Goal: Information Seeking & Learning: Learn about a topic

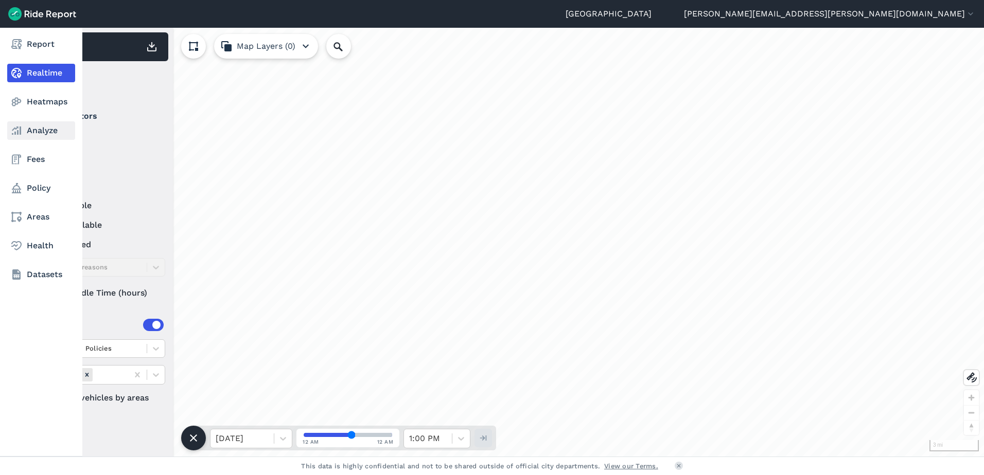
click at [32, 134] on link "Analyze" at bounding box center [41, 130] width 68 height 19
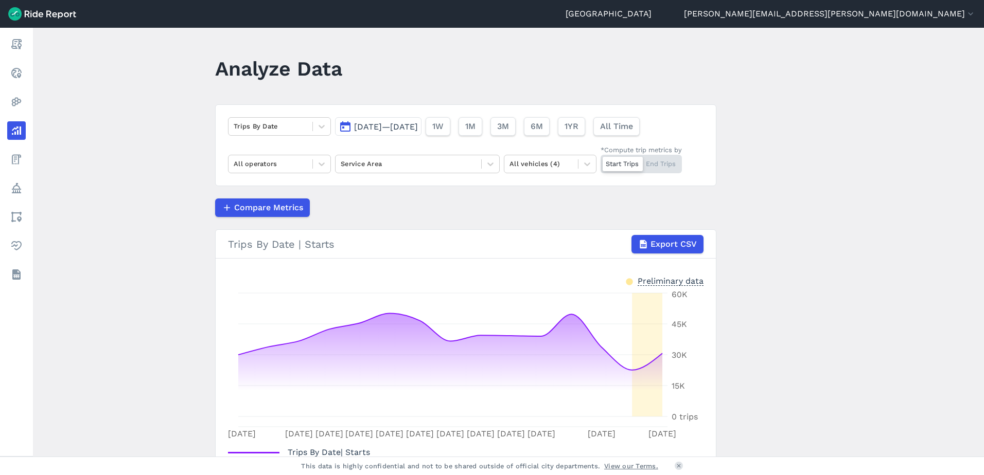
click at [418, 124] on span "[DATE]—[DATE]" at bounding box center [386, 127] width 64 height 10
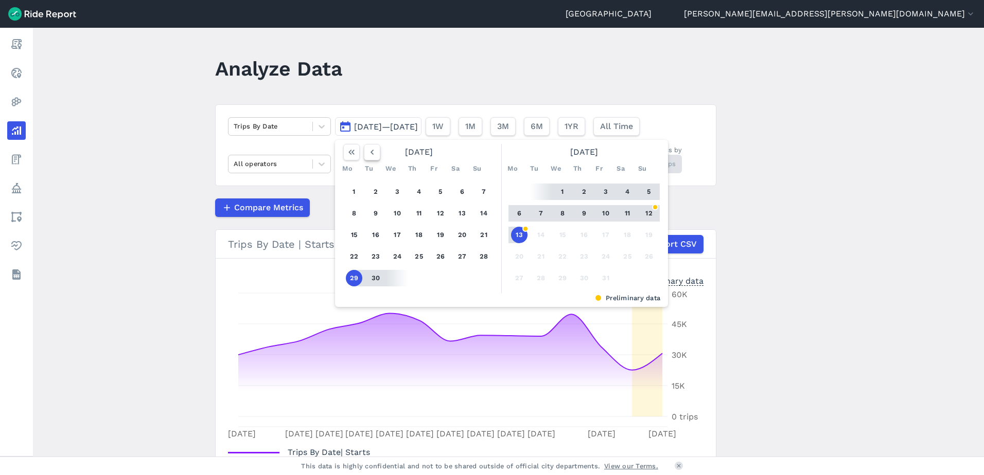
click at [368, 150] on icon "button" at bounding box center [372, 152] width 10 height 10
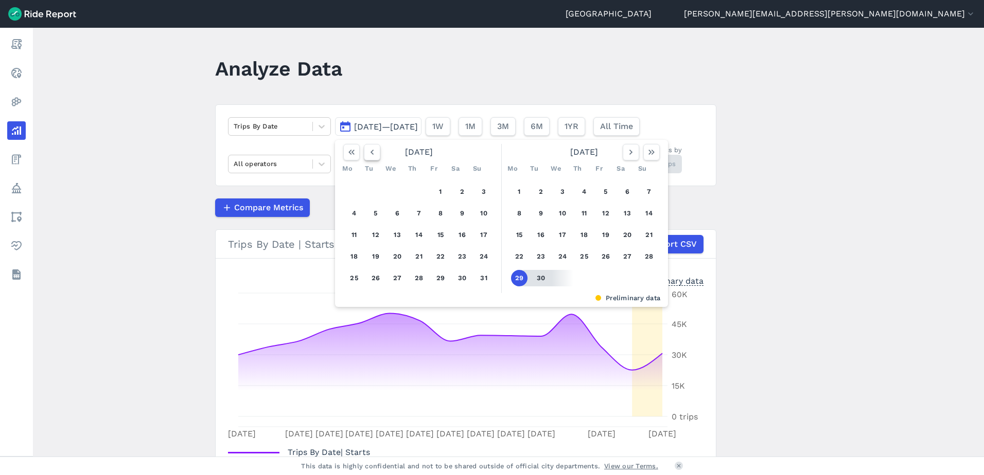
click at [368, 150] on icon "button" at bounding box center [372, 152] width 10 height 10
click at [375, 151] on icon "button" at bounding box center [372, 152] width 10 height 10
click at [475, 190] on button "1" at bounding box center [483, 192] width 16 height 16
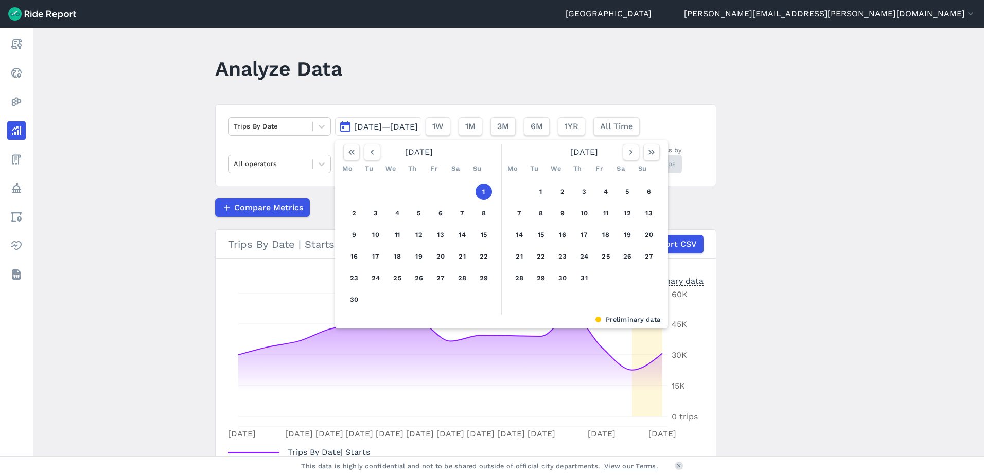
click at [481, 191] on button "1" at bounding box center [483, 192] width 16 height 16
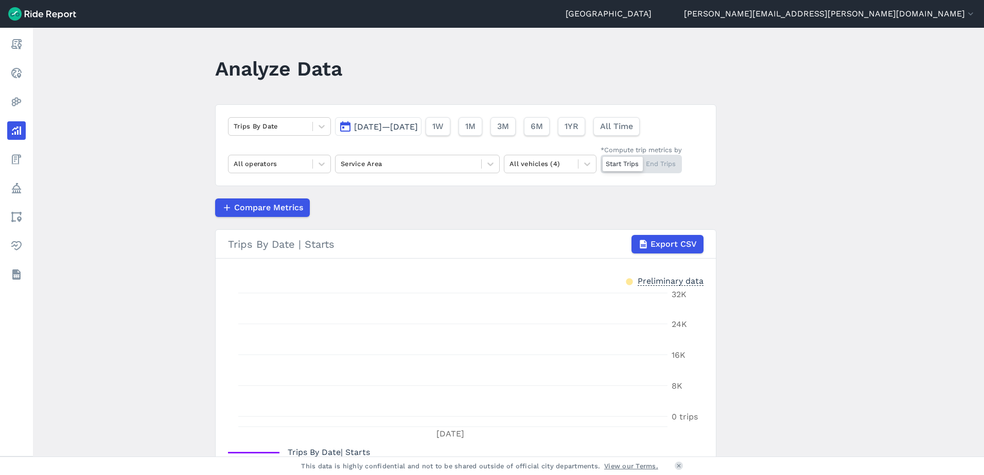
click at [418, 127] on span "[DATE]—[DATE]" at bounding box center [386, 127] width 64 height 10
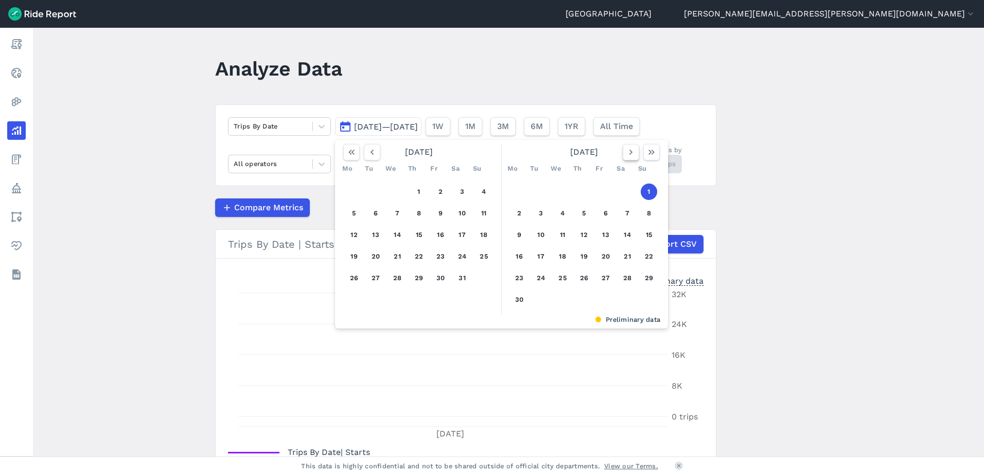
click at [632, 153] on icon "button" at bounding box center [631, 152] width 10 height 10
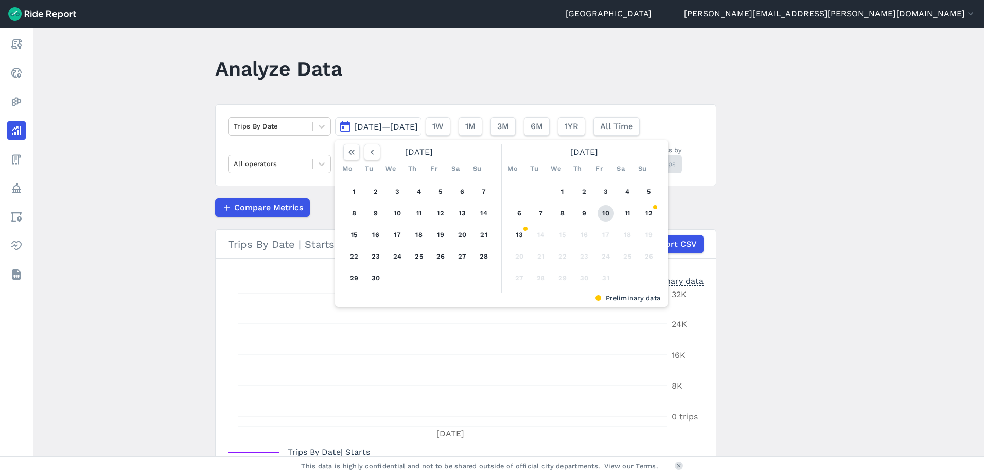
click at [609, 216] on button "10" at bounding box center [605, 213] width 16 height 16
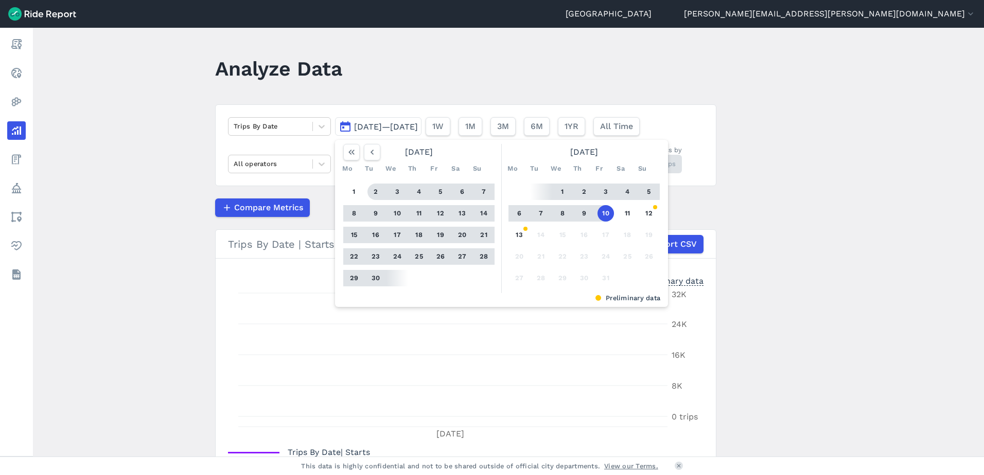
click at [409, 127] on span "[DATE]—[DATE]" at bounding box center [386, 127] width 64 height 10
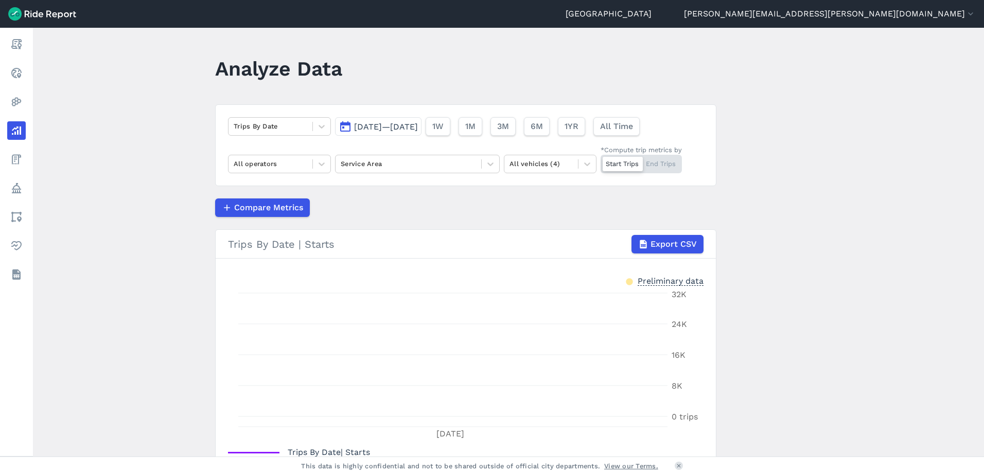
click at [409, 127] on span "[DATE]—[DATE]" at bounding box center [386, 127] width 64 height 10
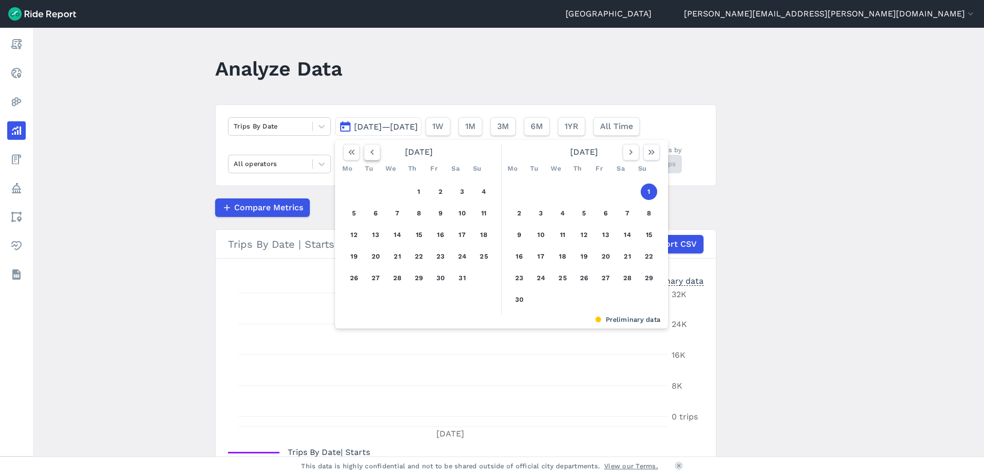
click at [365, 151] on button "button" at bounding box center [372, 152] width 16 height 16
click at [622, 153] on button "button" at bounding box center [630, 152] width 16 height 16
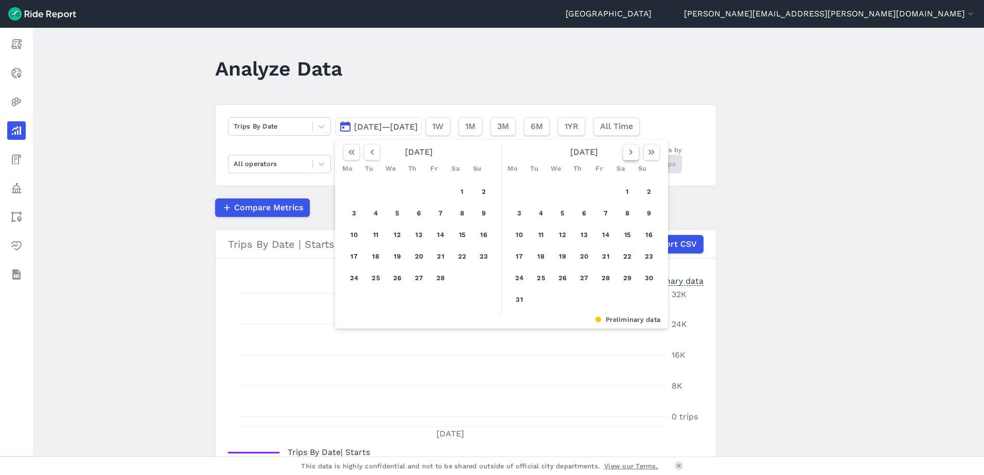
click at [622, 153] on button "button" at bounding box center [630, 152] width 16 height 16
click at [652, 195] on button "1" at bounding box center [648, 192] width 16 height 16
click at [631, 154] on icon "button" at bounding box center [631, 152] width 10 height 10
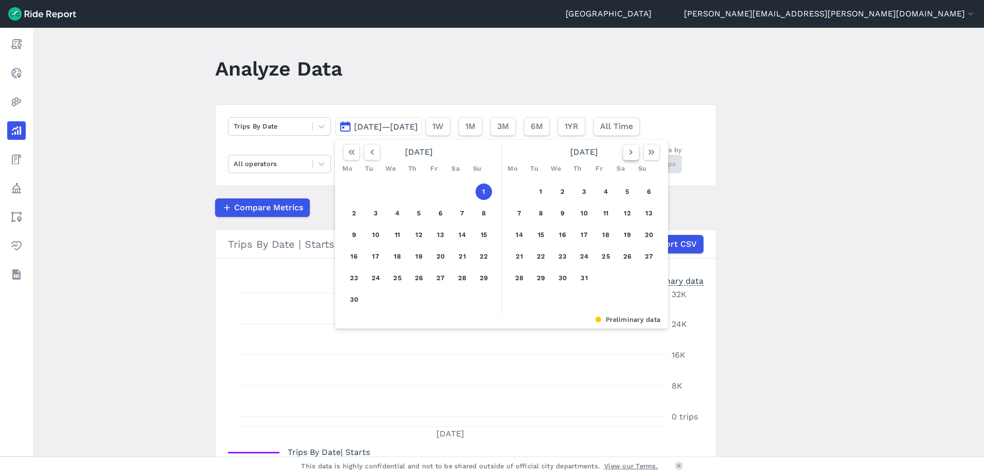
click at [631, 154] on icon "button" at bounding box center [631, 152] width 10 height 10
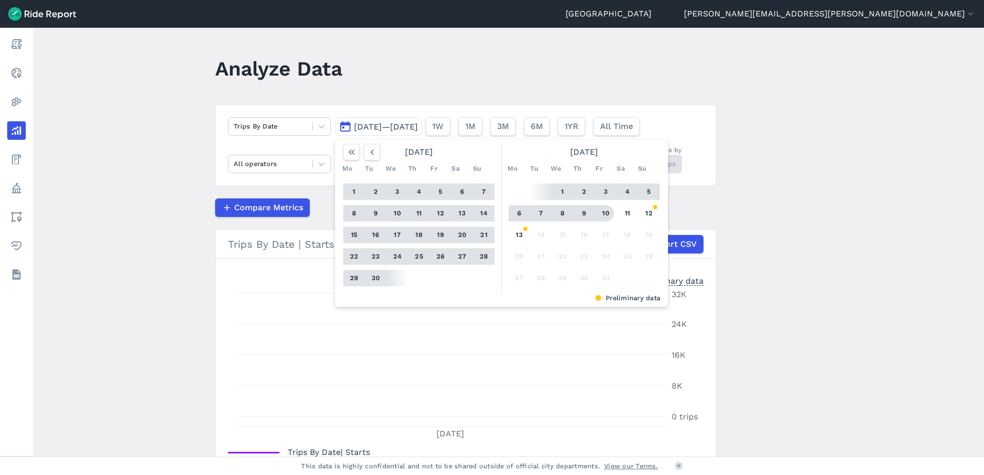
click at [611, 213] on button "10" at bounding box center [605, 213] width 16 height 16
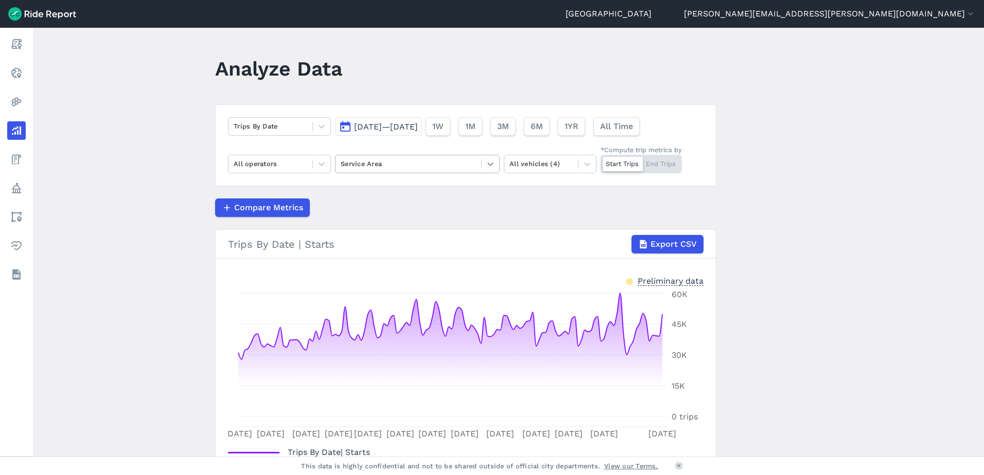
click at [490, 163] on icon at bounding box center [490, 164] width 10 height 10
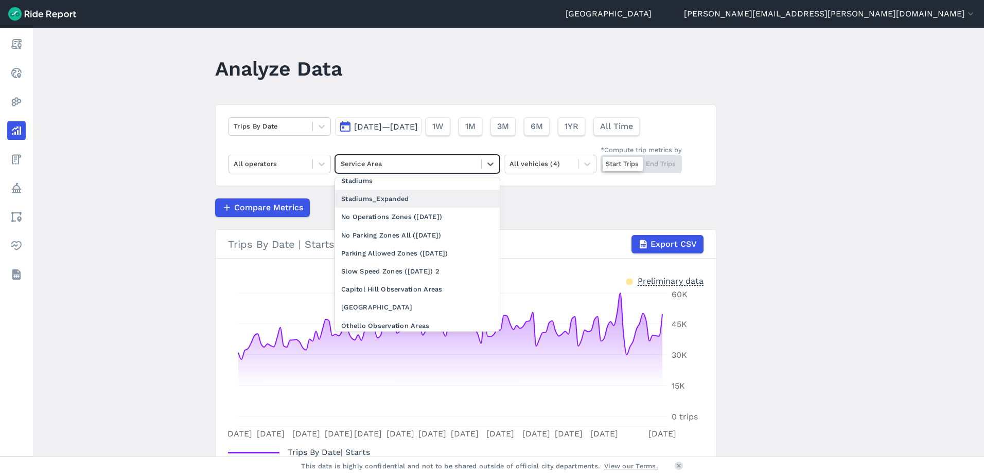
scroll to position [206, 0]
click at [442, 270] on div "Capitol Hill Observation Areas" at bounding box center [417, 272] width 165 height 18
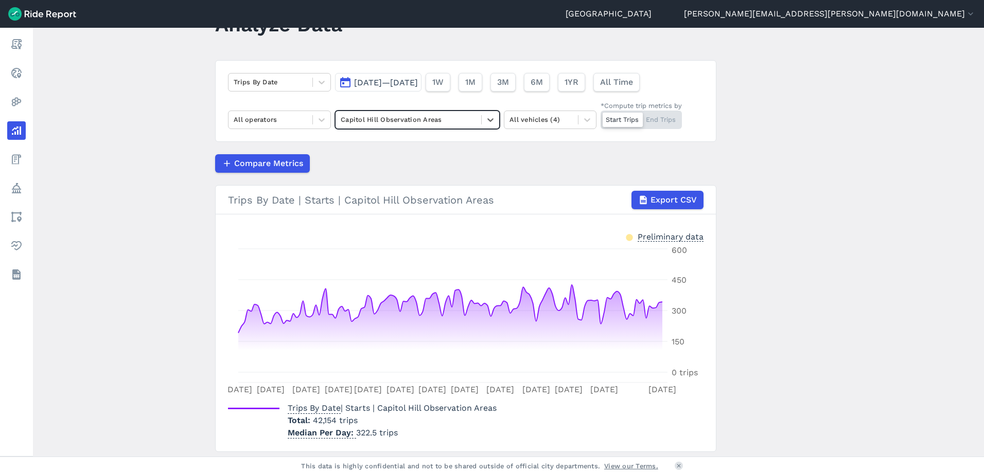
scroll to position [51, 0]
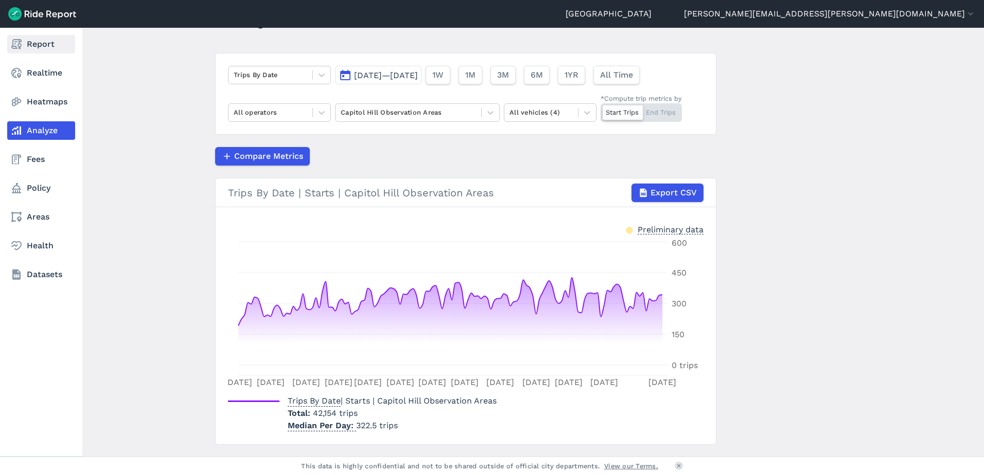
click at [39, 42] on link "Report" at bounding box center [41, 44] width 68 height 19
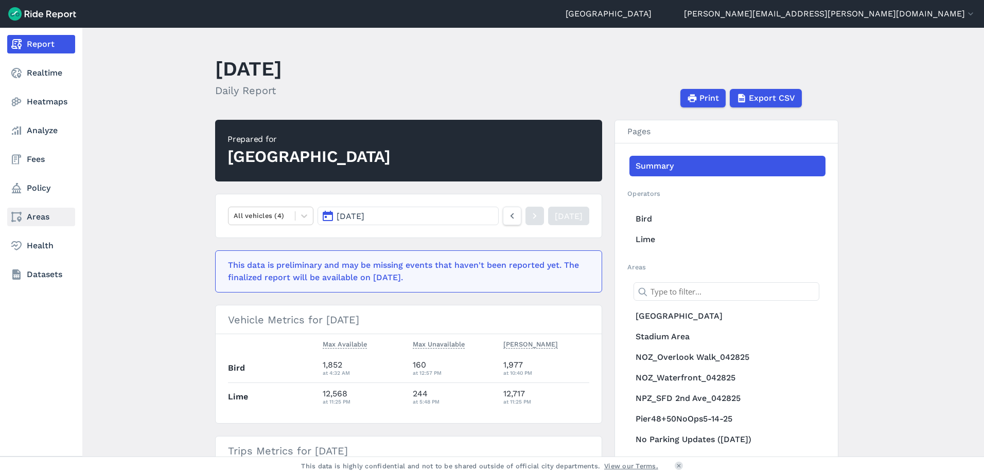
click at [36, 215] on link "Areas" at bounding box center [41, 217] width 68 height 19
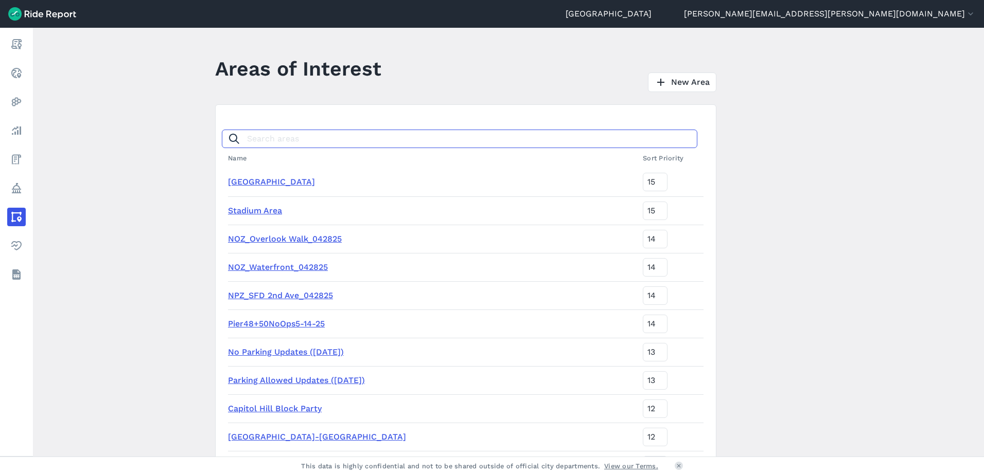
click at [300, 138] on input "Search areas" at bounding box center [459, 139] width 475 height 19
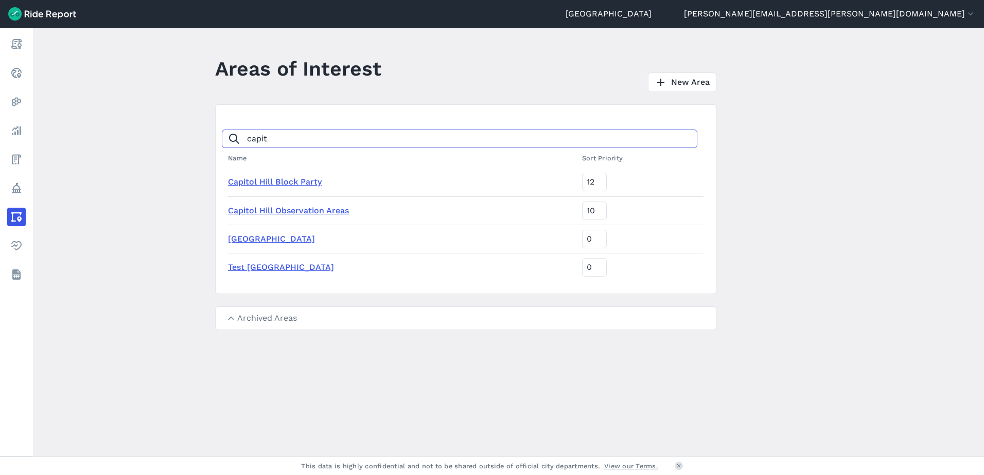
type input "capit"
click at [304, 212] on link "Capitol Hill Observation Areas" at bounding box center [288, 211] width 121 height 10
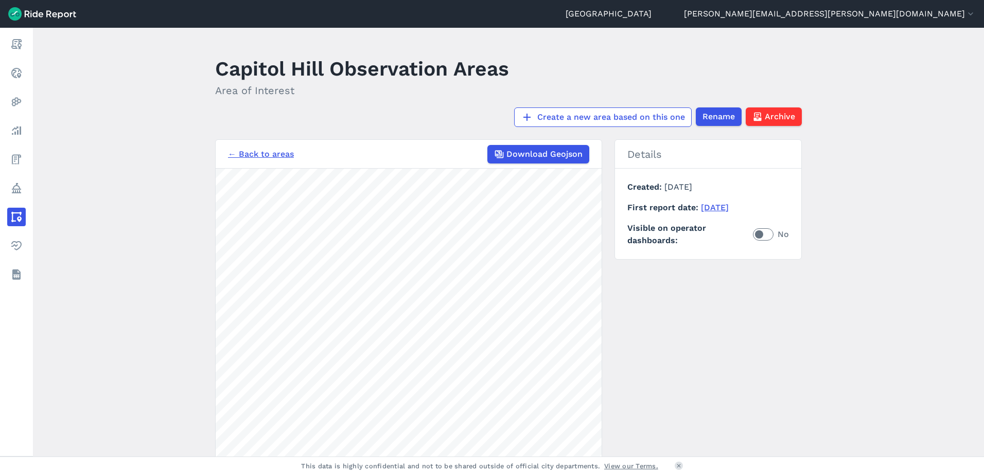
click at [257, 156] on link "← Back to areas" at bounding box center [261, 154] width 66 height 12
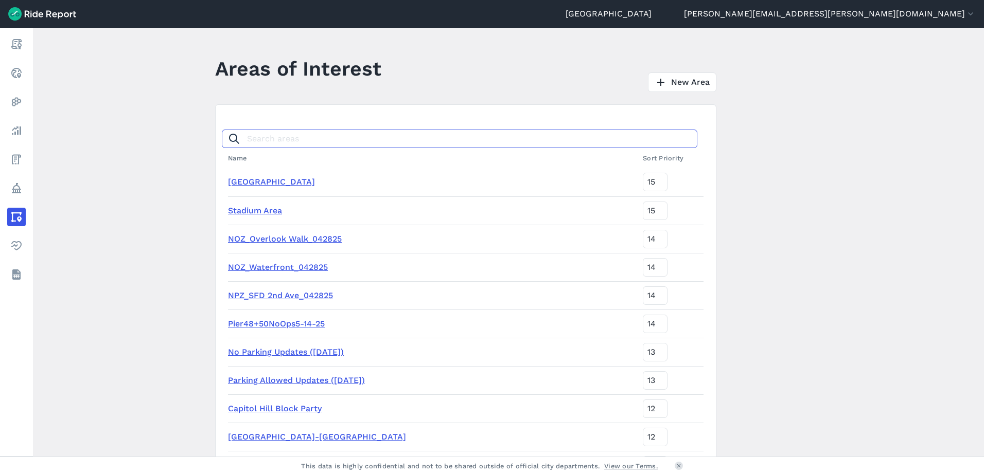
click at [255, 140] on input "Search areas" at bounding box center [459, 139] width 475 height 19
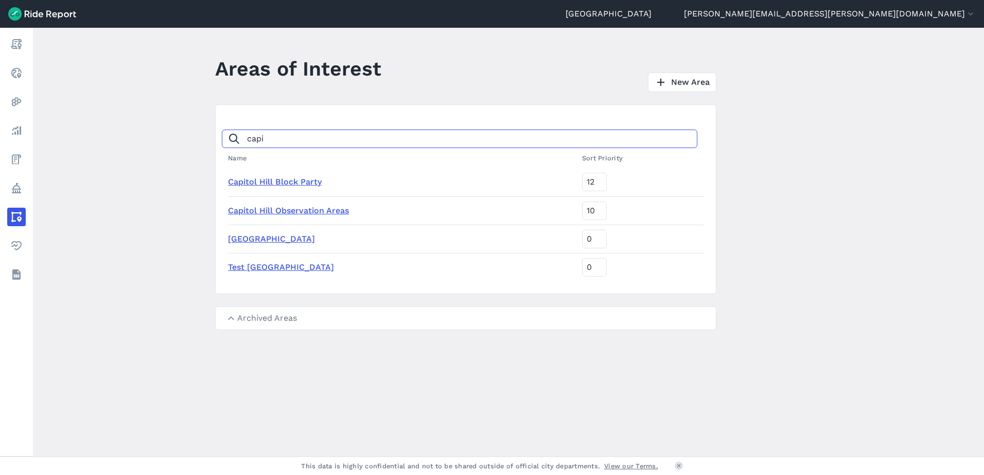
type input "capi"
click at [255, 235] on link "[GEOGRAPHIC_DATA]" at bounding box center [271, 239] width 87 height 10
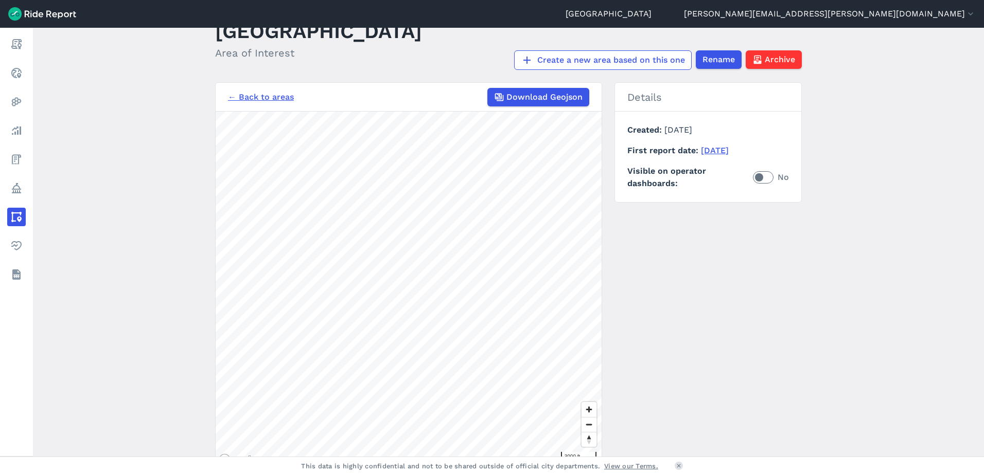
scroll to position [51, 0]
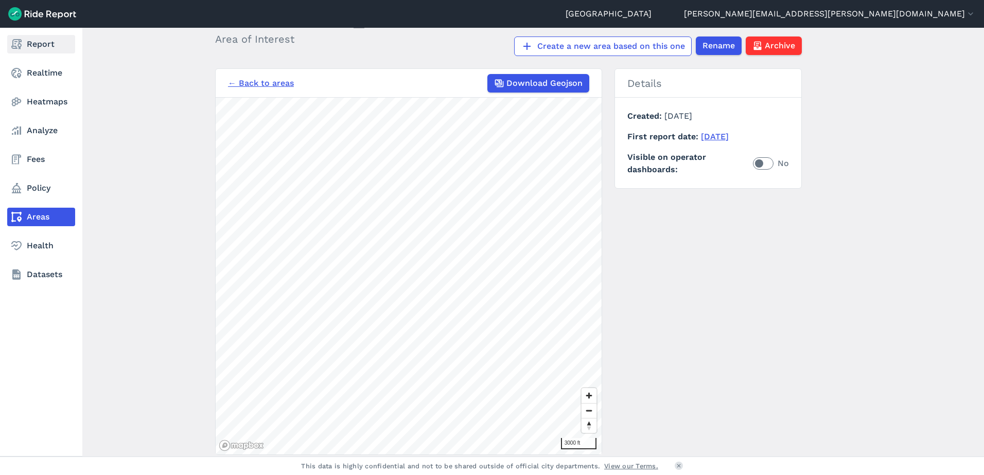
click at [41, 44] on link "Report" at bounding box center [41, 44] width 68 height 19
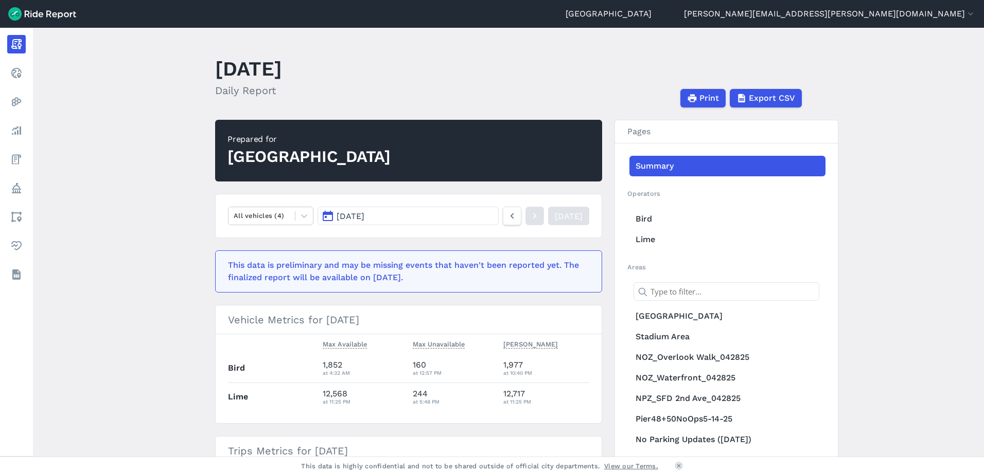
click at [146, 208] on main "[DATE] Daily Report Print Export CSV Prepared for Seattle All vehicles (4) [DAT…" at bounding box center [508, 242] width 951 height 429
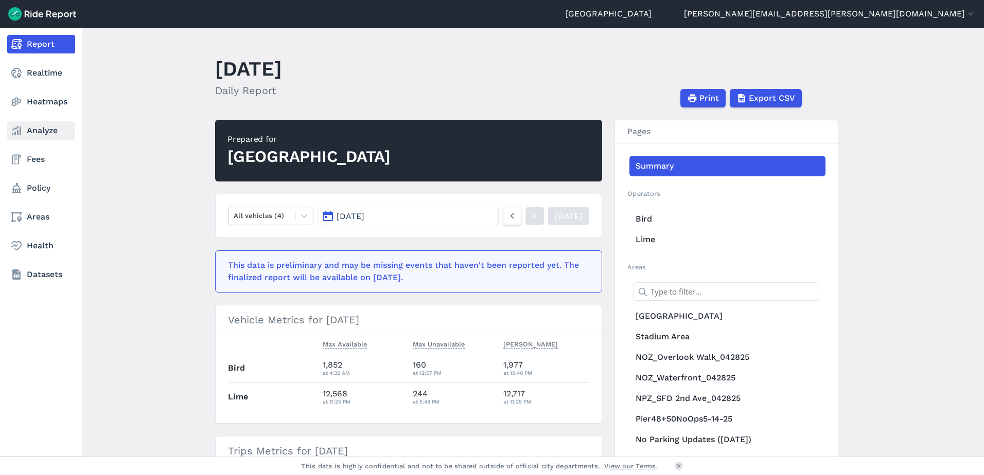
click at [12, 131] on use at bounding box center [16, 131] width 9 height 8
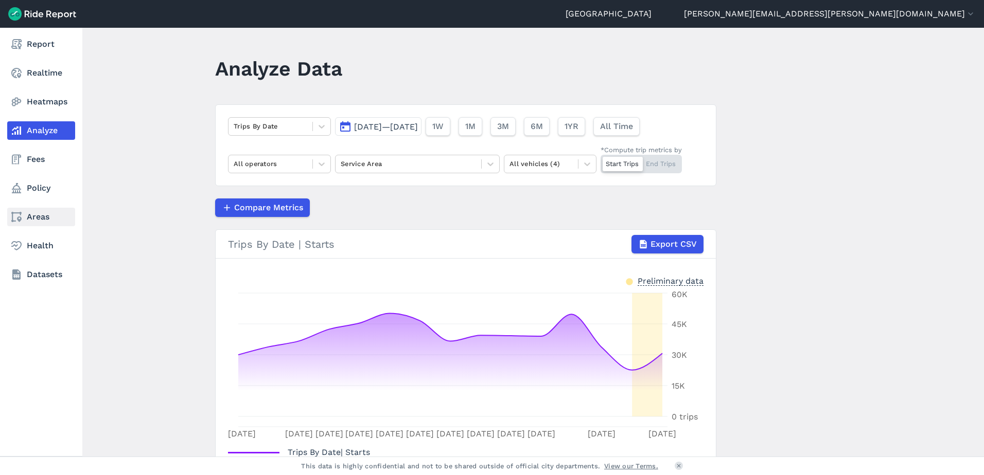
click at [26, 218] on link "Areas" at bounding box center [41, 217] width 68 height 19
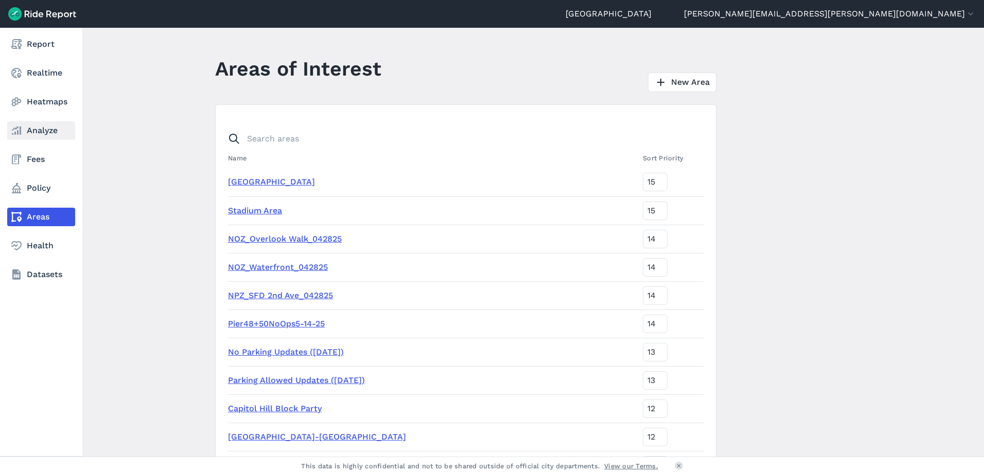
click at [25, 129] on link "Analyze" at bounding box center [41, 130] width 68 height 19
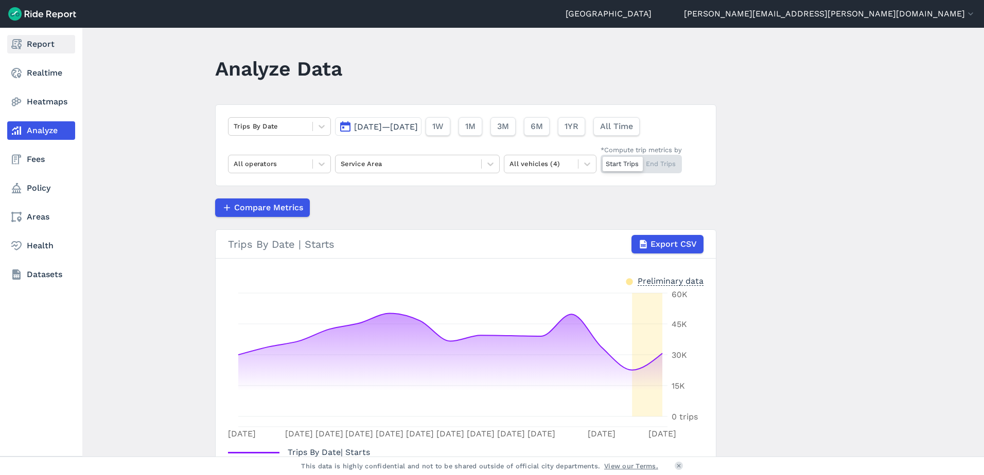
click at [35, 45] on link "Report" at bounding box center [41, 44] width 68 height 19
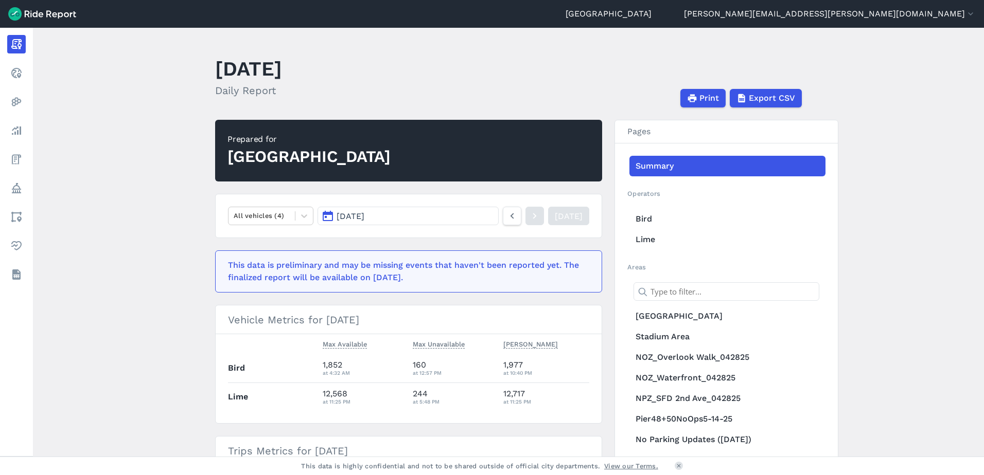
click at [396, 223] on button "[DATE]" at bounding box center [407, 216] width 181 height 19
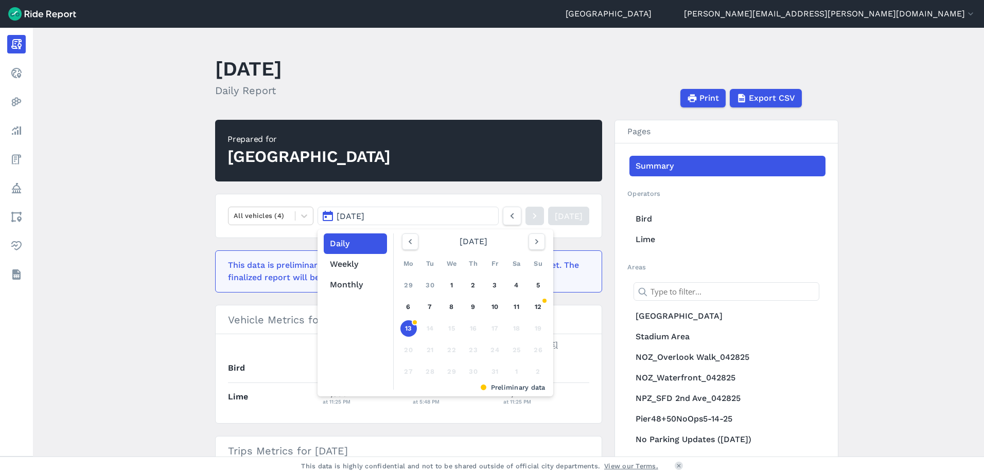
click at [157, 249] on main "[DATE] Daily Report Print Export CSV Prepared for Seattle All vehicles (4) [DAT…" at bounding box center [508, 242] width 951 height 429
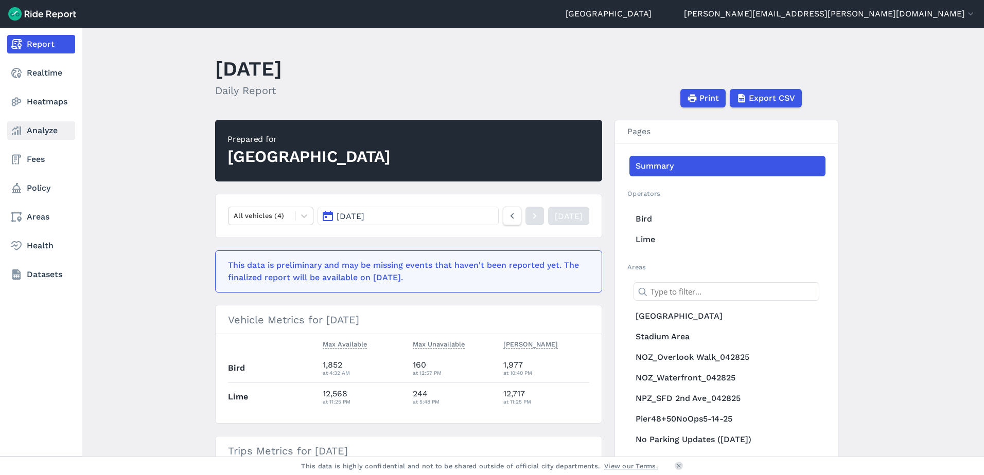
click at [38, 128] on link "Analyze" at bounding box center [41, 130] width 68 height 19
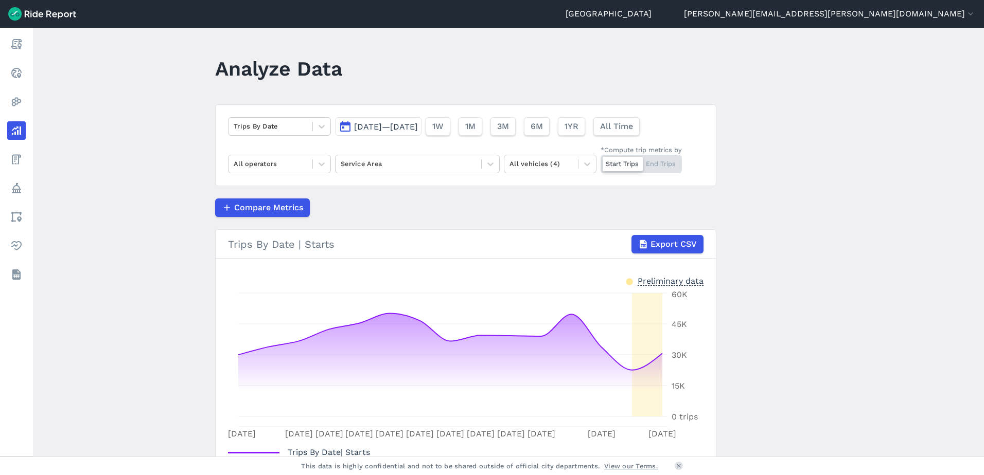
click at [371, 129] on span "[DATE]—[DATE]" at bounding box center [386, 127] width 64 height 10
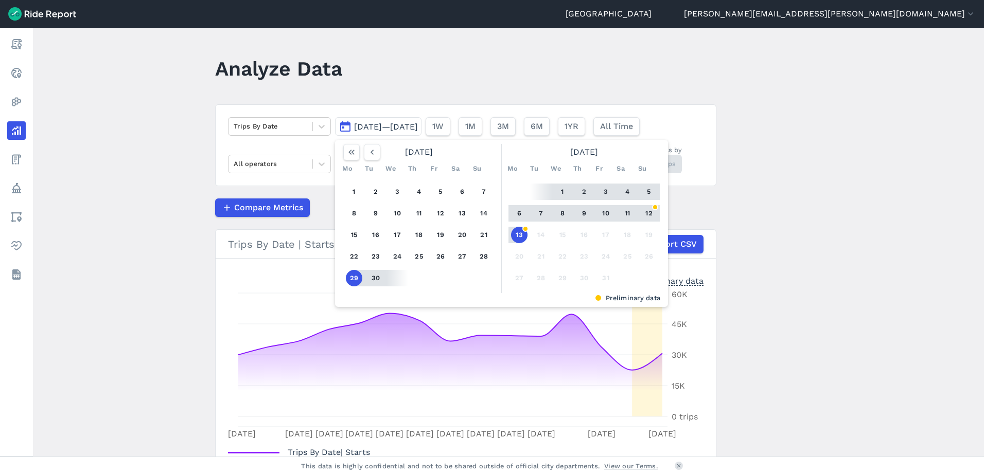
click at [162, 179] on main "Analyze Data Trips By Date [DATE]—[DATE] [DATE] Mo Tu We Th Fr Sa Su 1 2 3 4 5 …" at bounding box center [508, 242] width 951 height 429
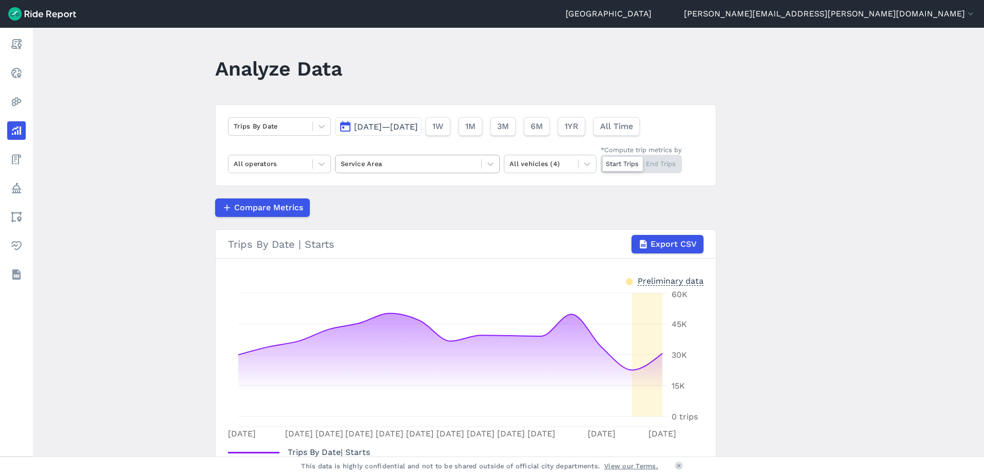
click at [398, 167] on div at bounding box center [408, 164] width 135 height 12
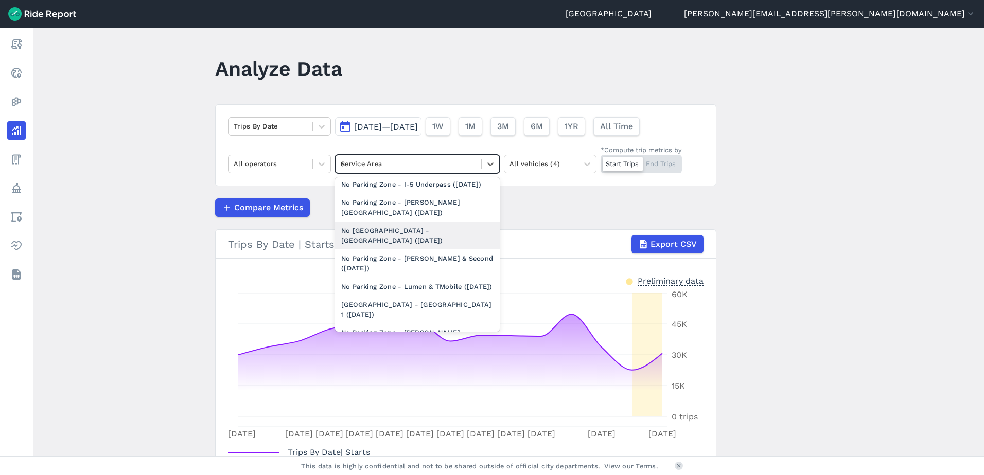
scroll to position [21, 0]
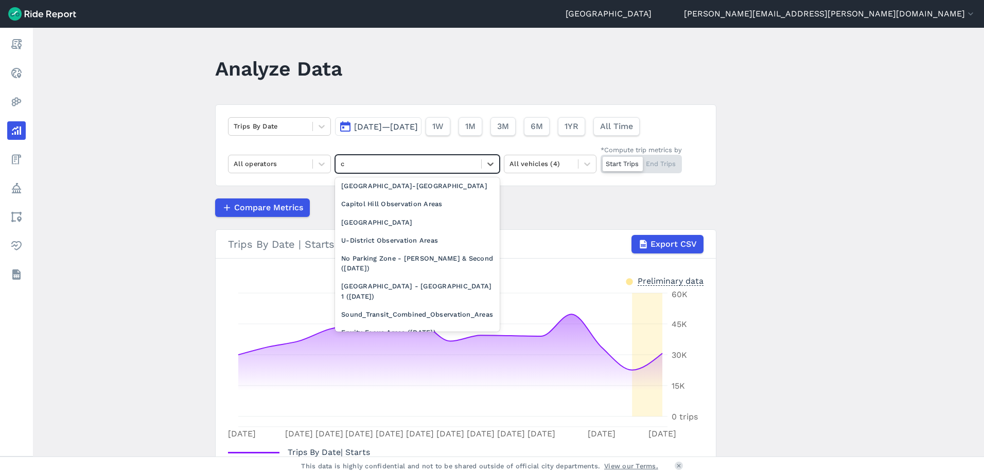
type input "ca"
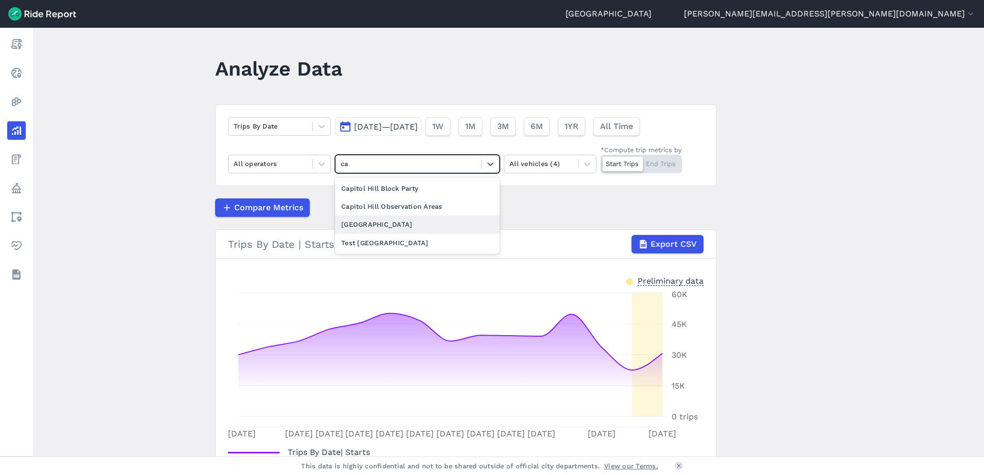
click at [395, 222] on div "[GEOGRAPHIC_DATA]" at bounding box center [417, 225] width 165 height 18
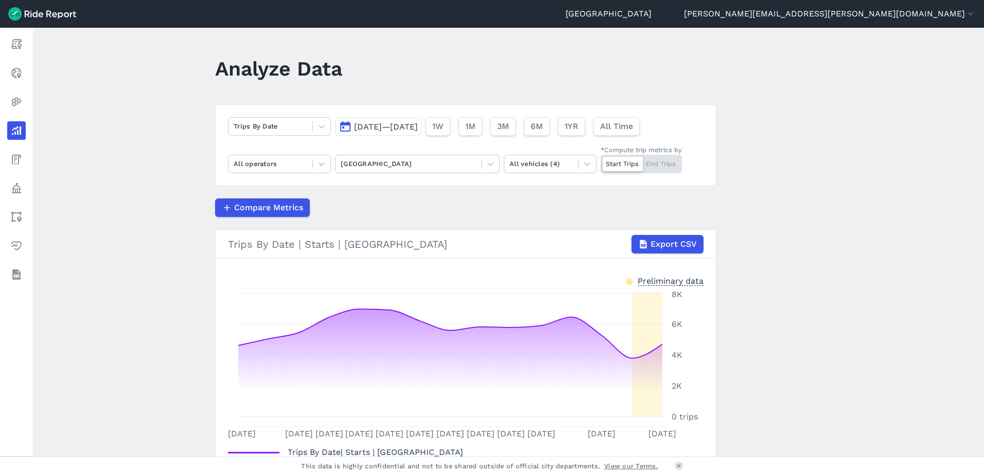
click at [418, 126] on span "[DATE]—[DATE]" at bounding box center [386, 127] width 64 height 10
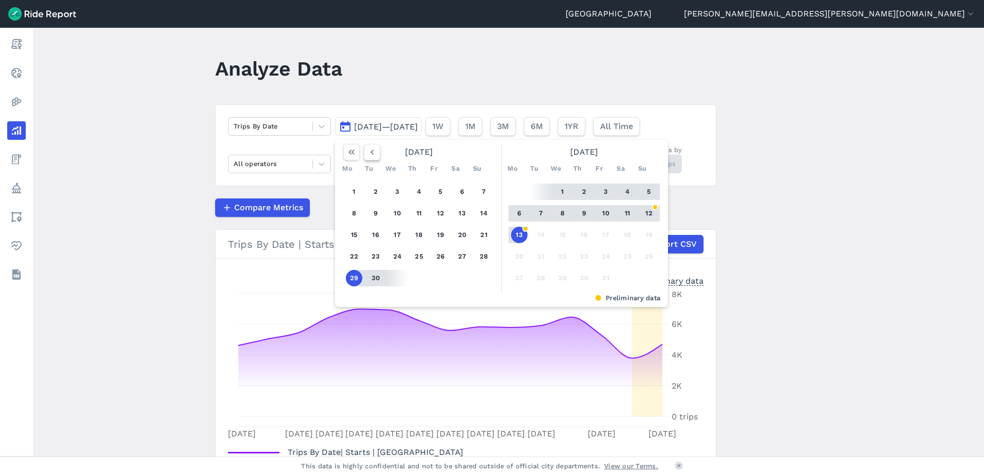
click at [370, 153] on use "button" at bounding box center [371, 152] width 3 height 5
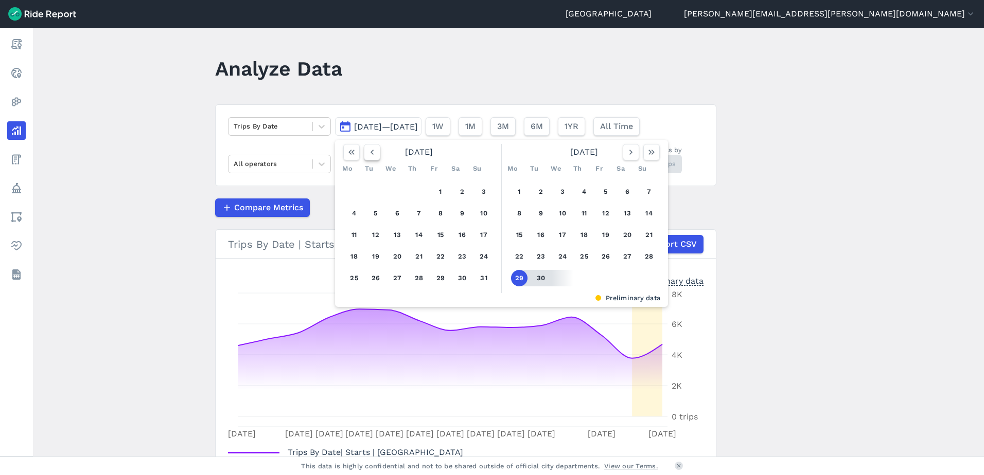
click at [370, 153] on use "button" at bounding box center [371, 152] width 3 height 5
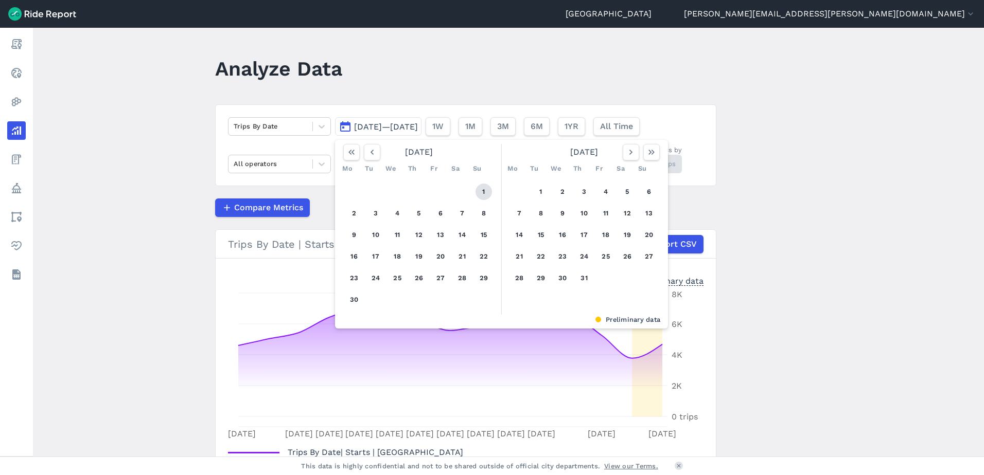
click at [484, 194] on button "1" at bounding box center [483, 192] width 16 height 16
click at [626, 155] on icon "button" at bounding box center [631, 152] width 10 height 10
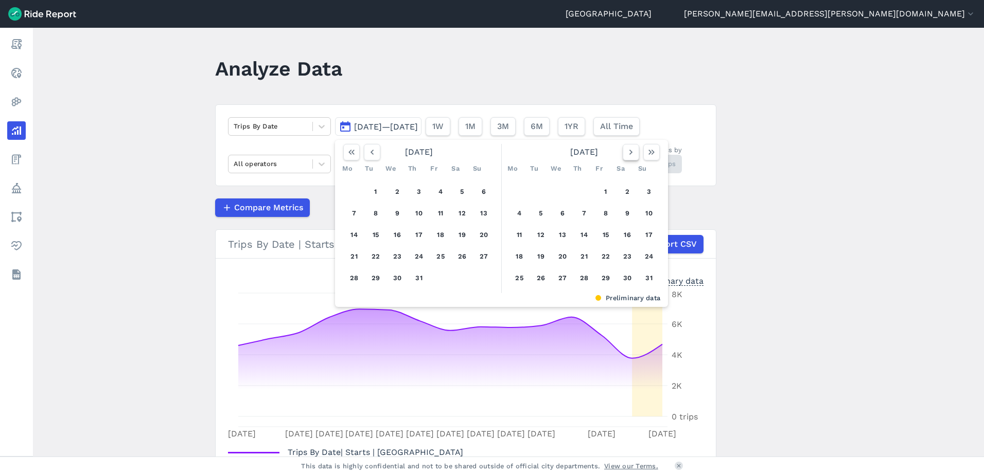
click at [626, 154] on icon "button" at bounding box center [631, 152] width 10 height 10
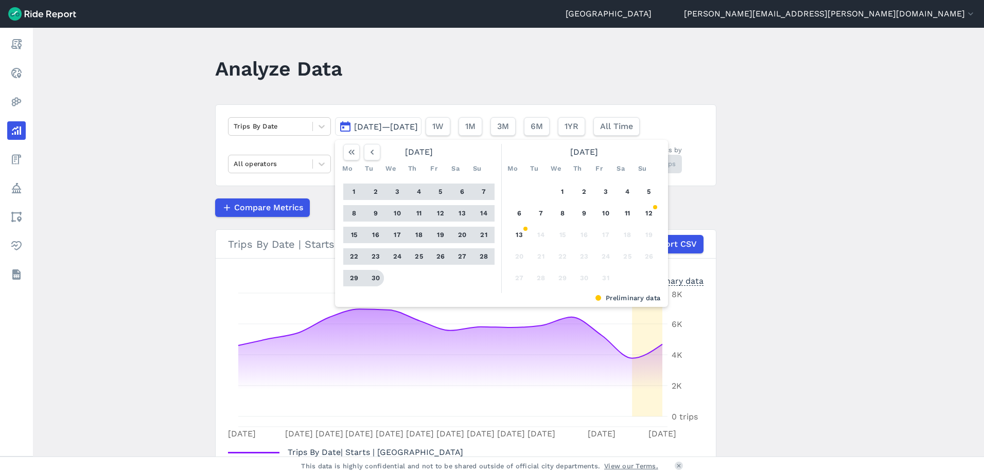
click at [374, 280] on button "30" at bounding box center [375, 278] width 16 height 16
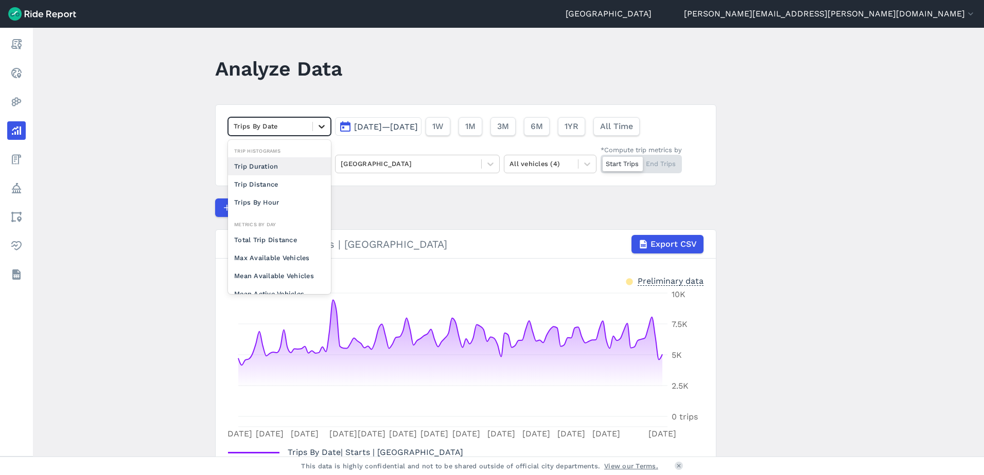
click at [319, 130] on icon at bounding box center [321, 126] width 10 height 10
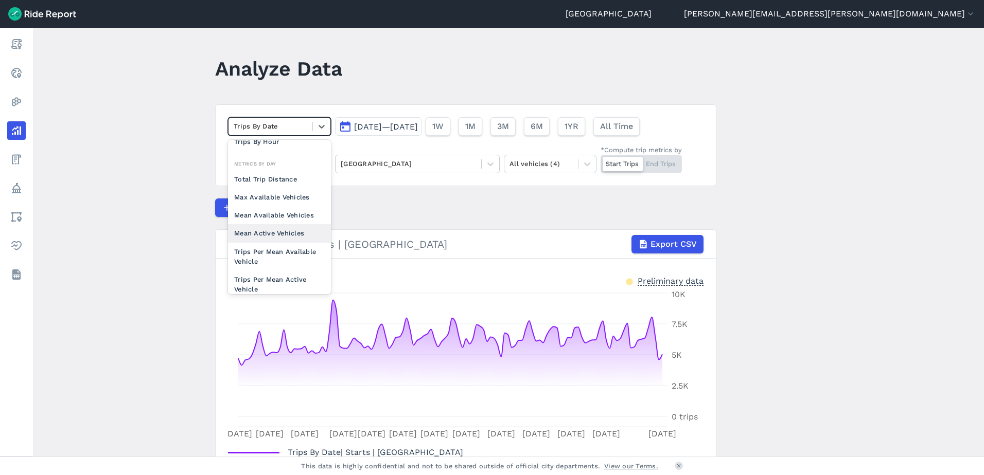
scroll to position [59, 0]
click at [158, 232] on main "Analyze Data option Mean Active Vehicles focused, 0 of 2. 10 results available.…" at bounding box center [508, 242] width 951 height 429
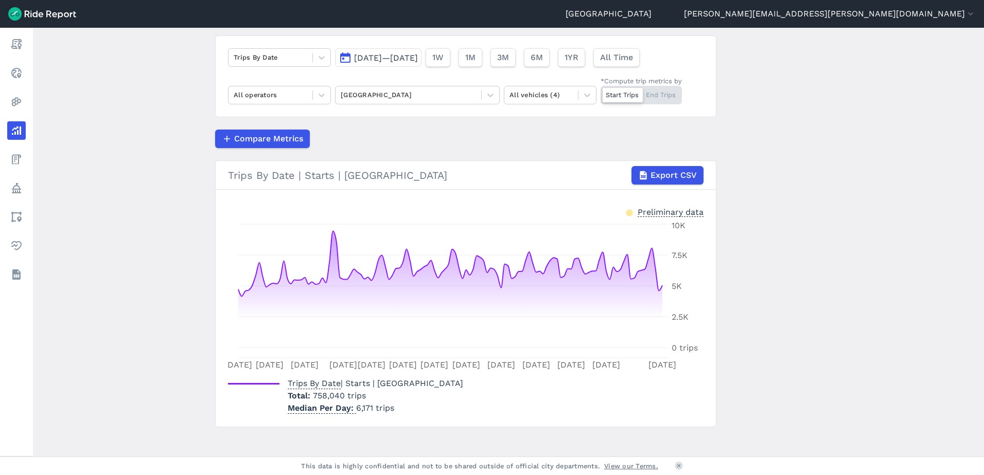
scroll to position [77, 0]
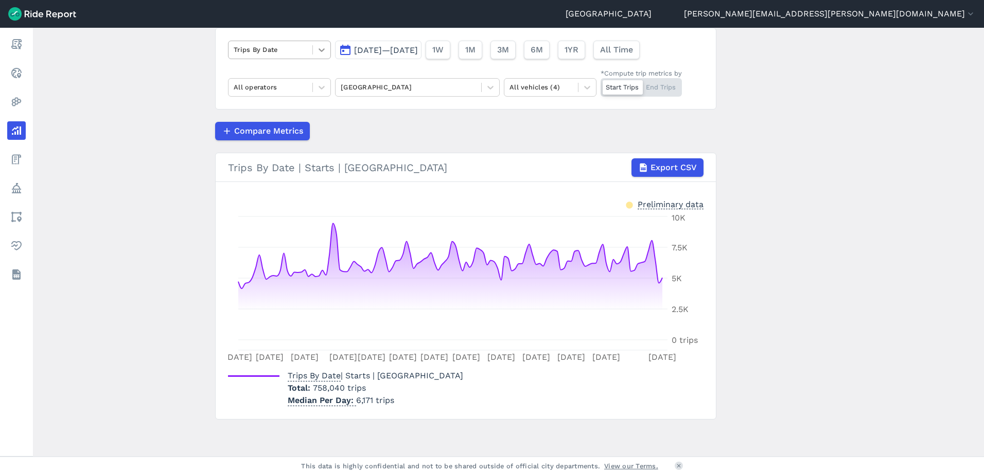
click at [324, 54] on icon at bounding box center [321, 50] width 10 height 10
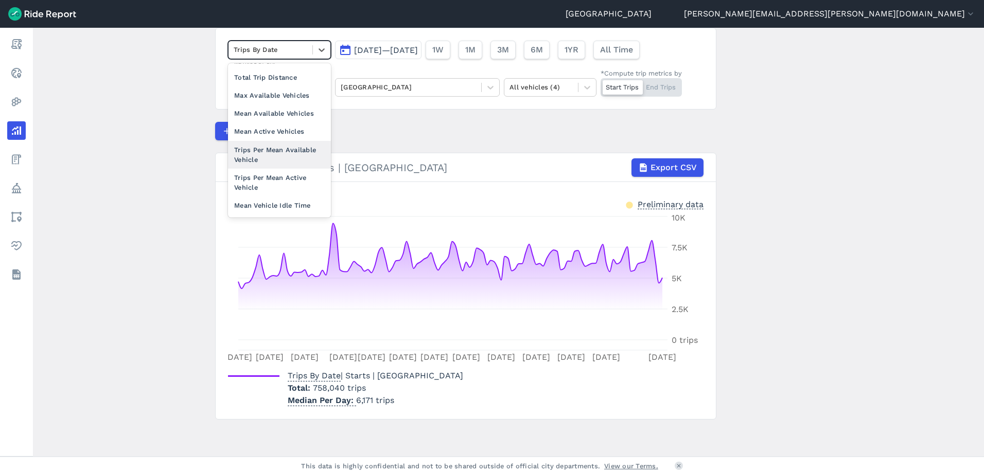
scroll to position [90, 0]
click at [283, 157] on div "Trips Per Mean Available Vehicle" at bounding box center [279, 151] width 103 height 28
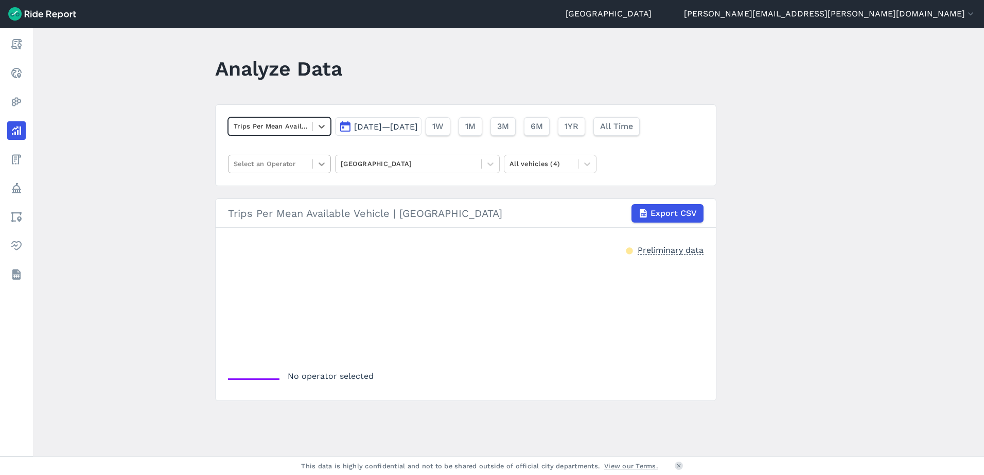
click at [318, 161] on icon at bounding box center [321, 164] width 10 height 10
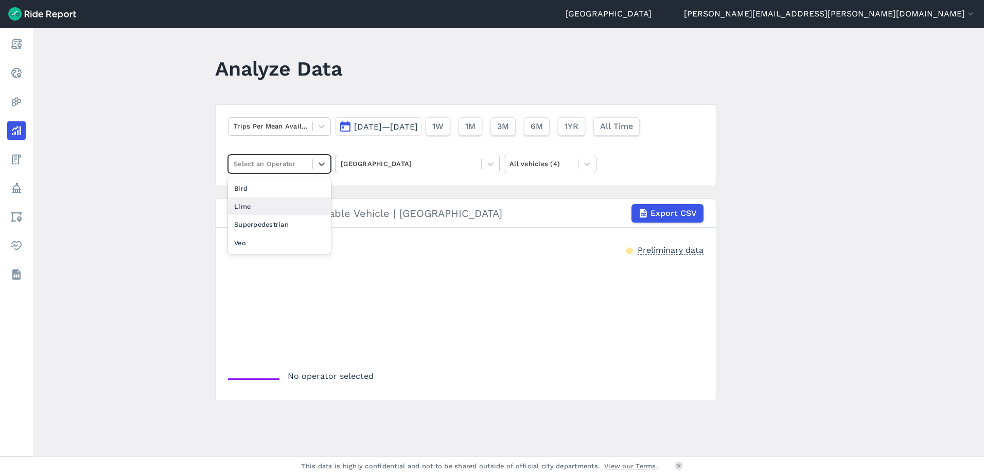
click at [284, 201] on div "Lime" at bounding box center [279, 207] width 103 height 18
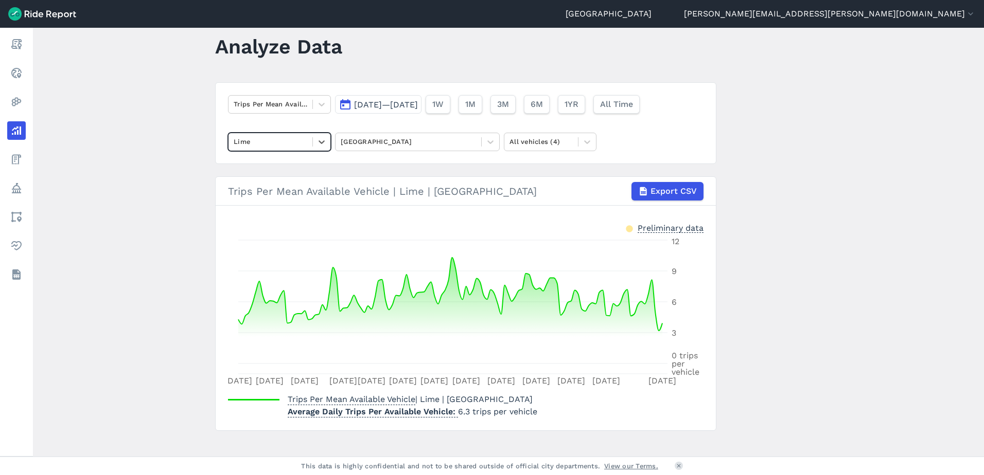
scroll to position [33, 0]
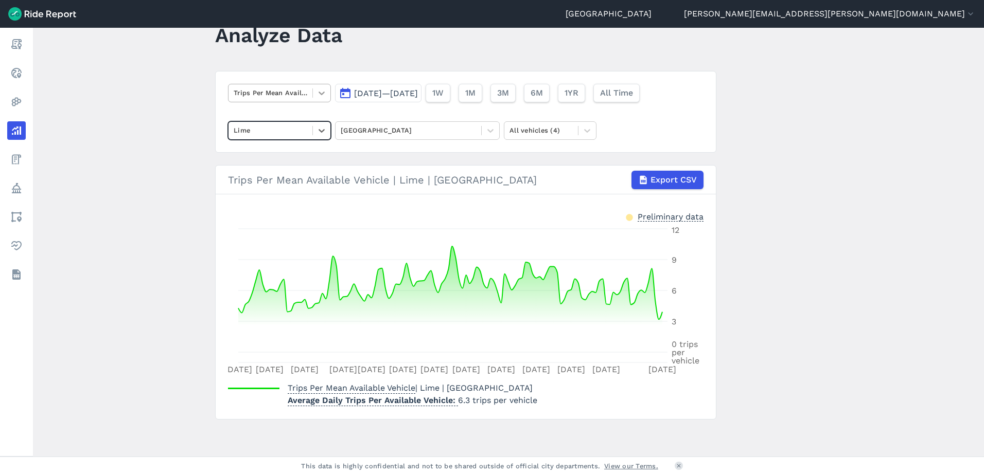
click at [317, 91] on icon at bounding box center [321, 93] width 10 height 10
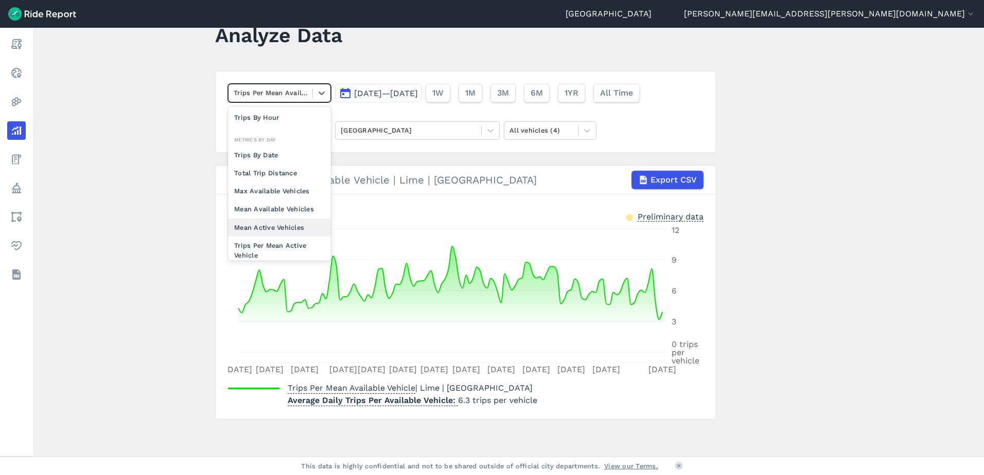
scroll to position [79, 0]
click at [288, 226] on div "Trips Per Mean Active Vehicle" at bounding box center [279, 223] width 103 height 28
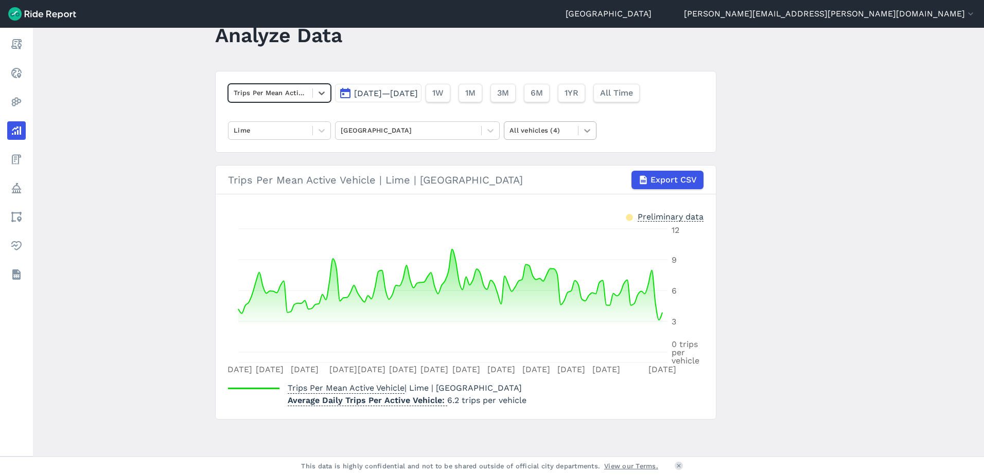
click at [586, 131] on icon at bounding box center [587, 131] width 6 height 4
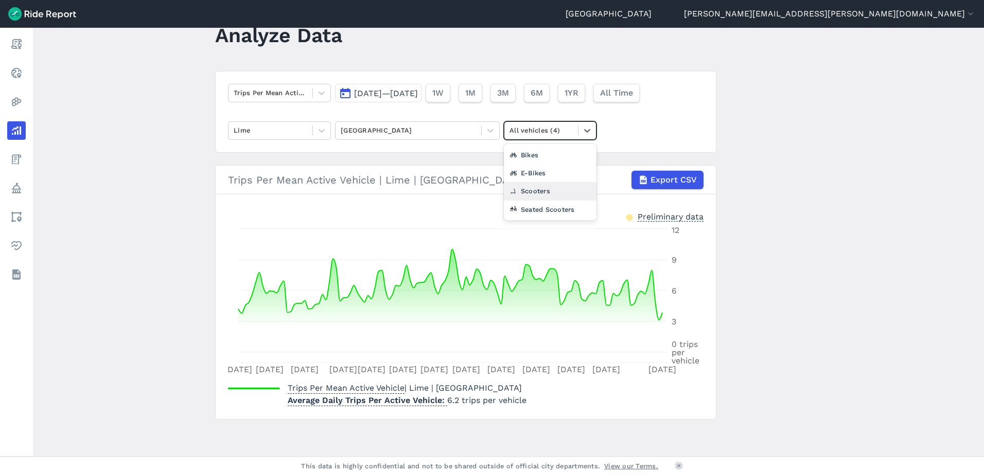
click at [552, 193] on div "Scooters" at bounding box center [550, 191] width 93 height 18
